Goal: Information Seeking & Learning: Learn about a topic

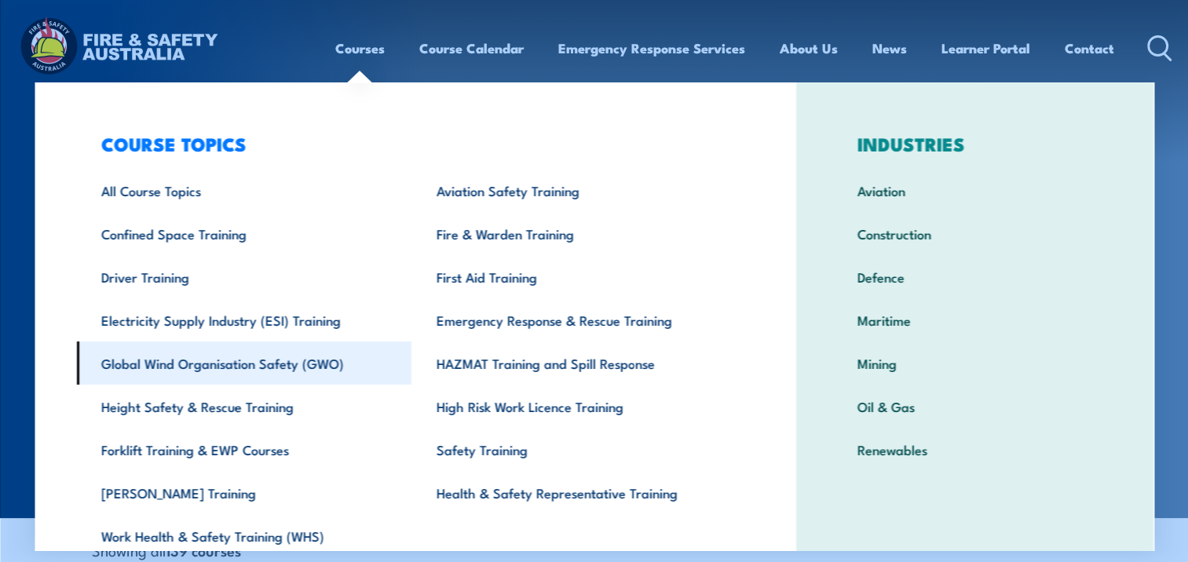
click at [219, 365] on link "Global Wind Organisation Safety (GWO)" at bounding box center [243, 363] width 335 height 43
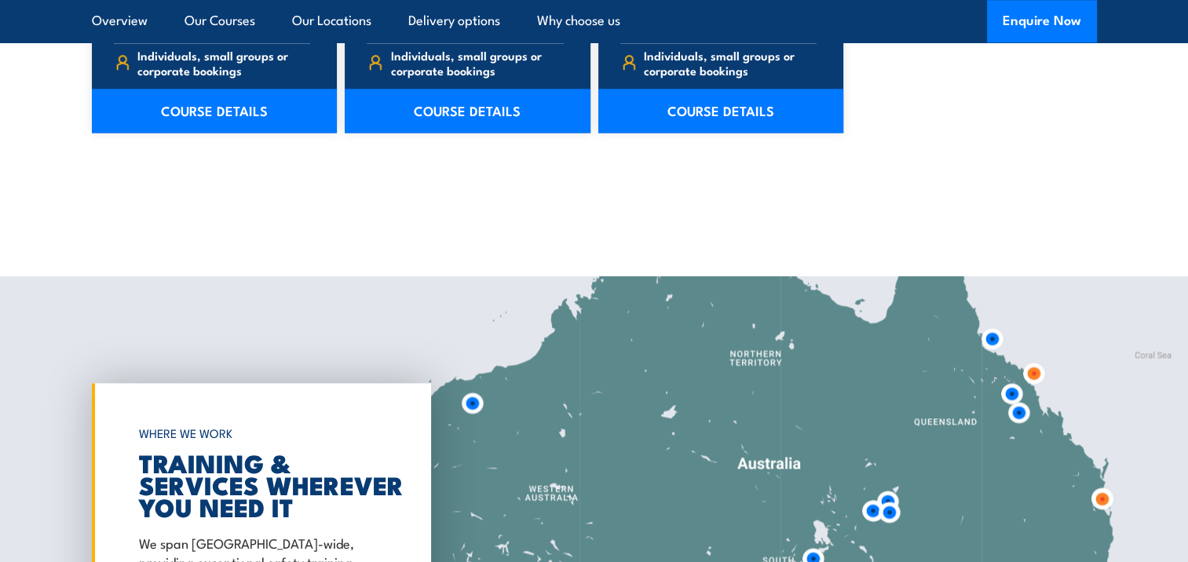
scroll to position [1492, 0]
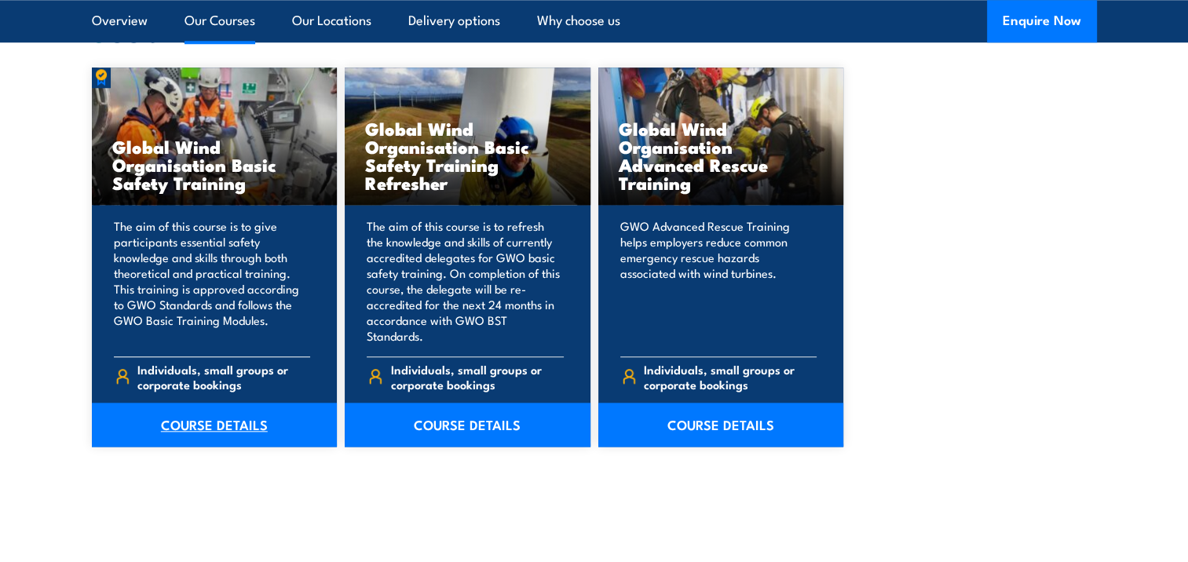
click at [212, 406] on link "COURSE DETAILS" at bounding box center [215, 425] width 246 height 44
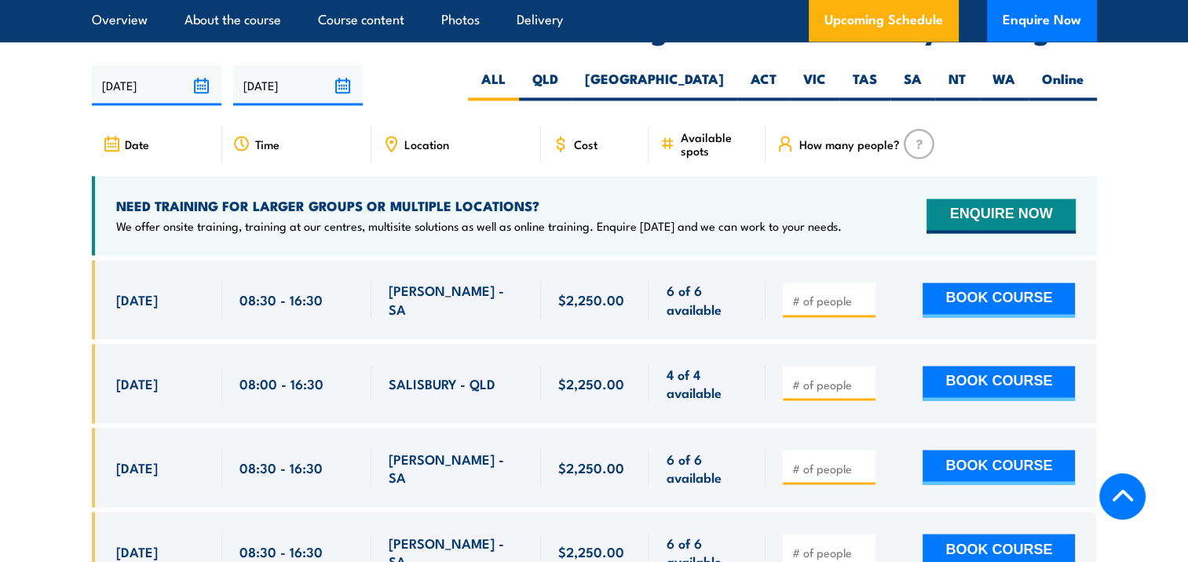
scroll to position [2591, 0]
